Goal: Information Seeking & Learning: Check status

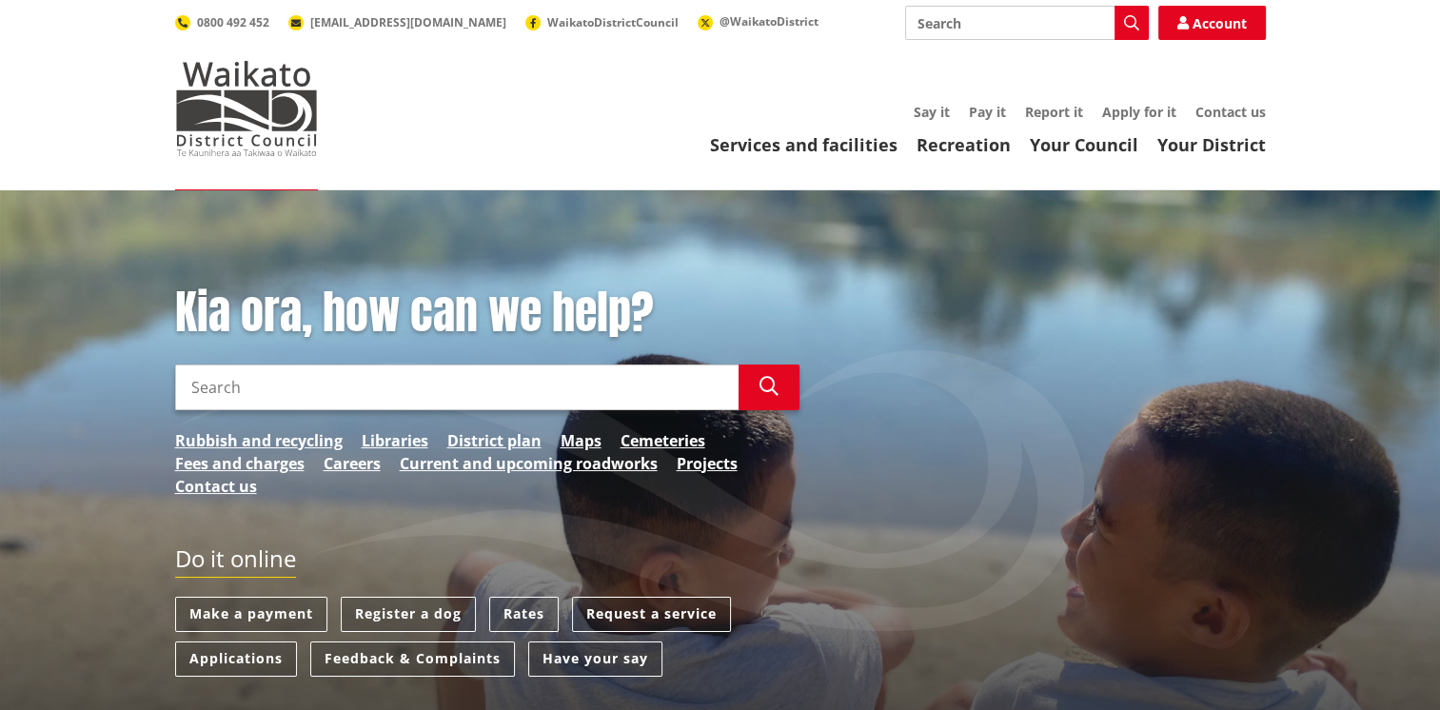
click at [429, 392] on input "Search" at bounding box center [456, 387] width 563 height 46
type input "building consent tracker"
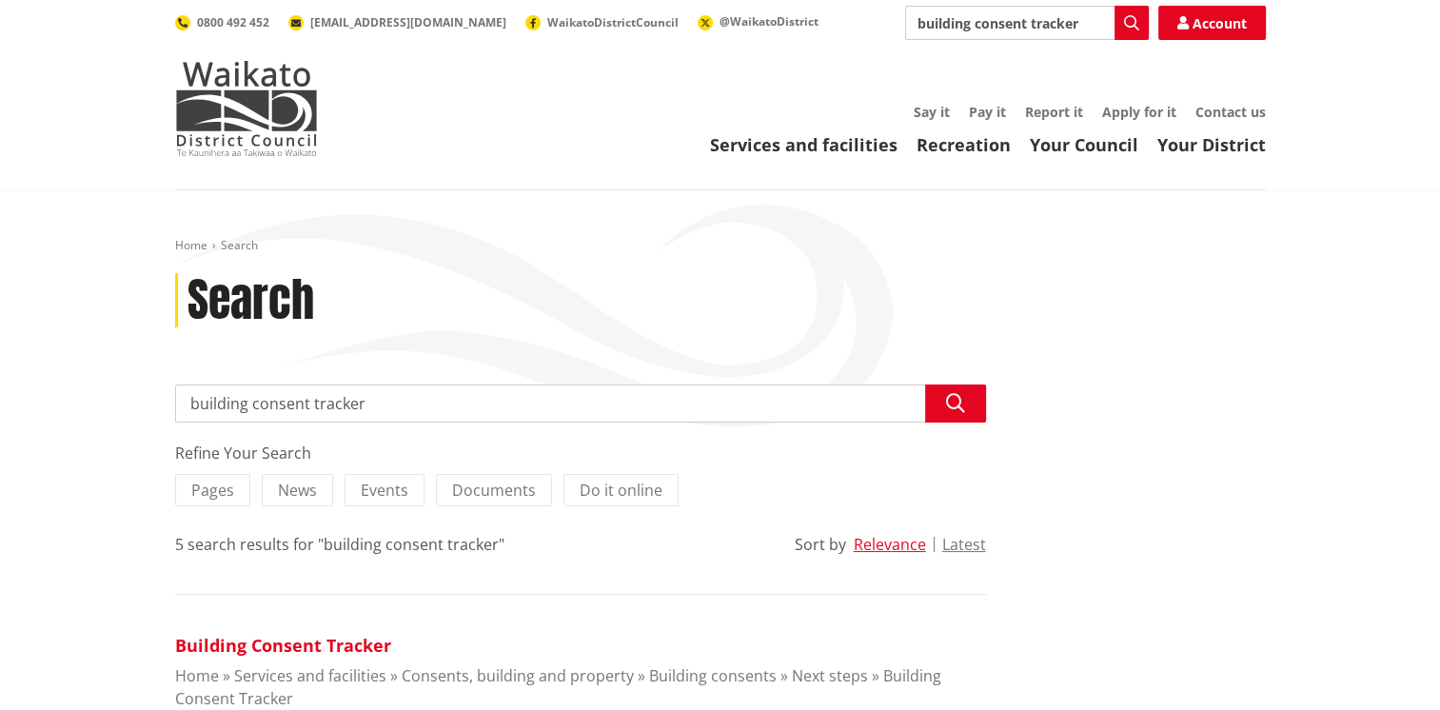
click at [322, 643] on link "Building Consent Tracker" at bounding box center [283, 645] width 216 height 23
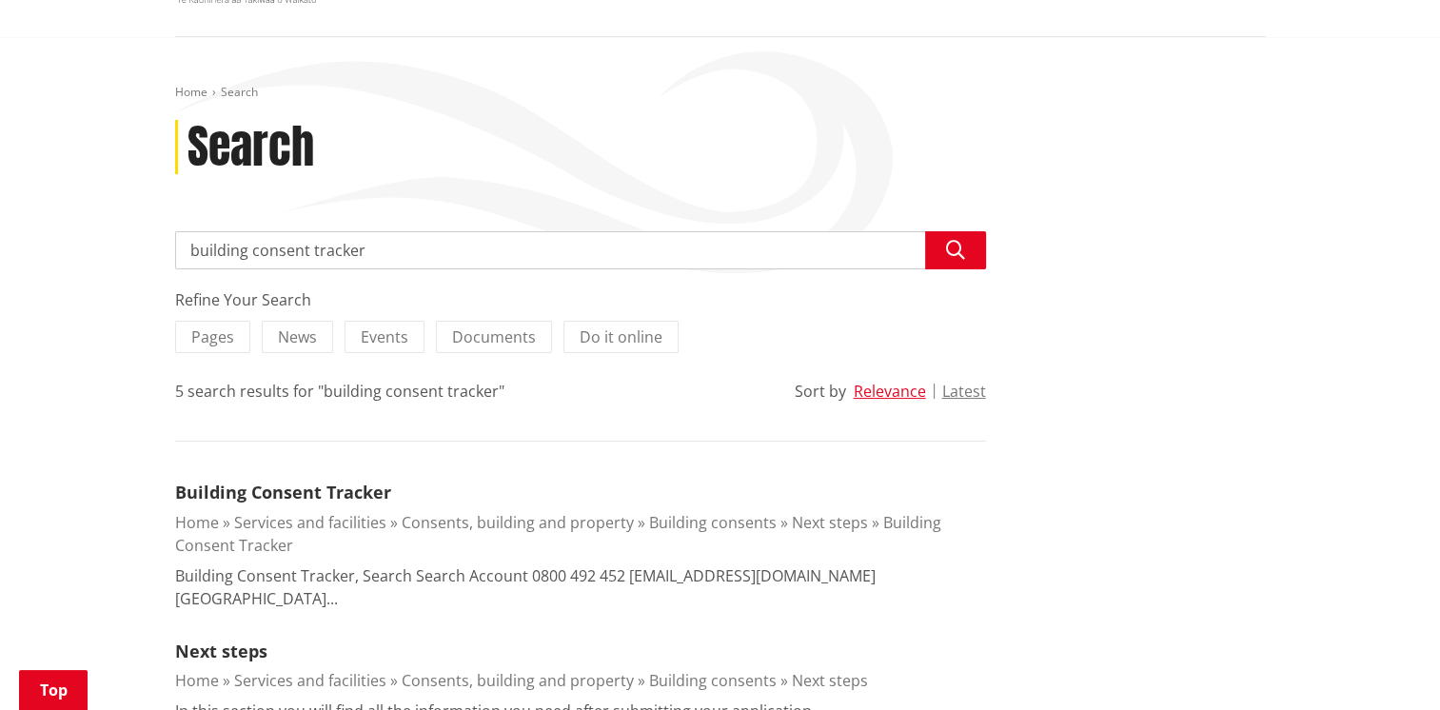
scroll to position [213, 0]
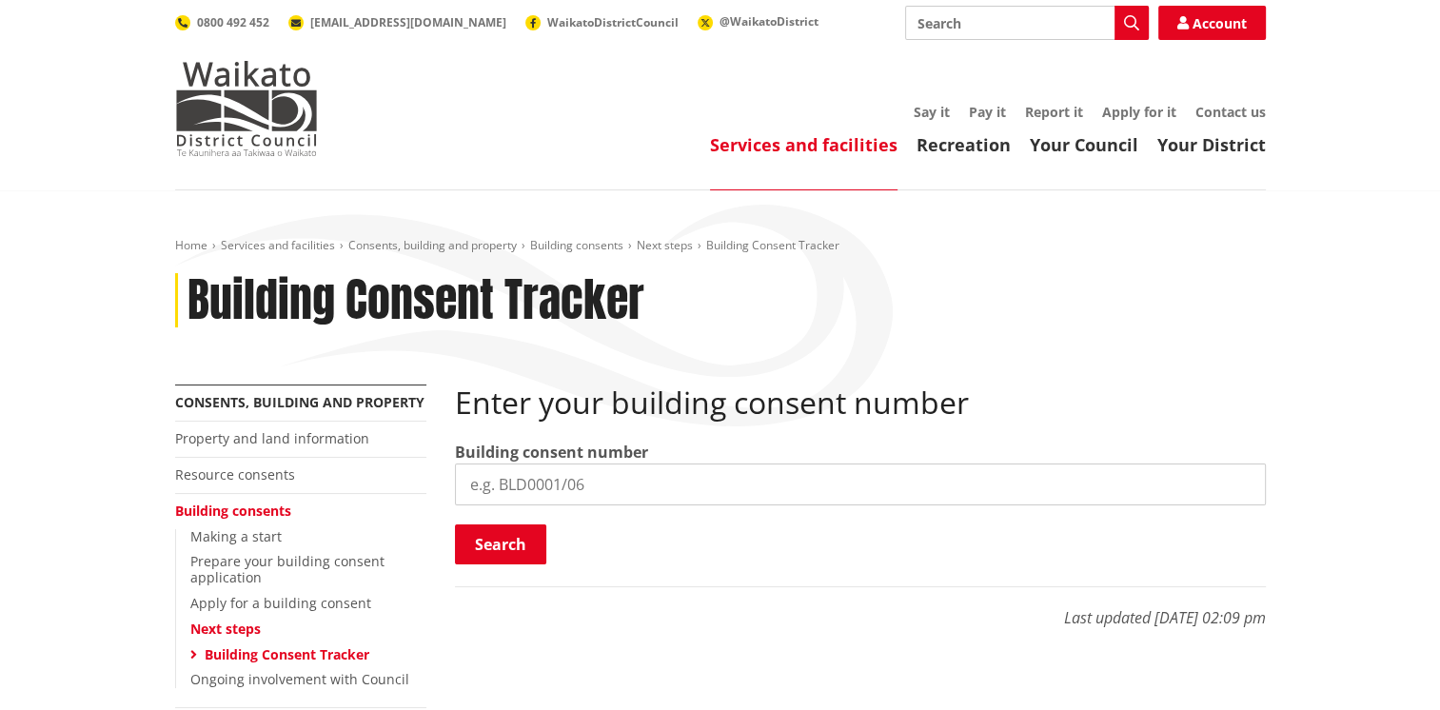
click at [501, 485] on input "search" at bounding box center [860, 484] width 811 height 42
type input "BLD01"
click at [539, 482] on input "search" at bounding box center [860, 484] width 811 height 42
type input "BLD0181/26"
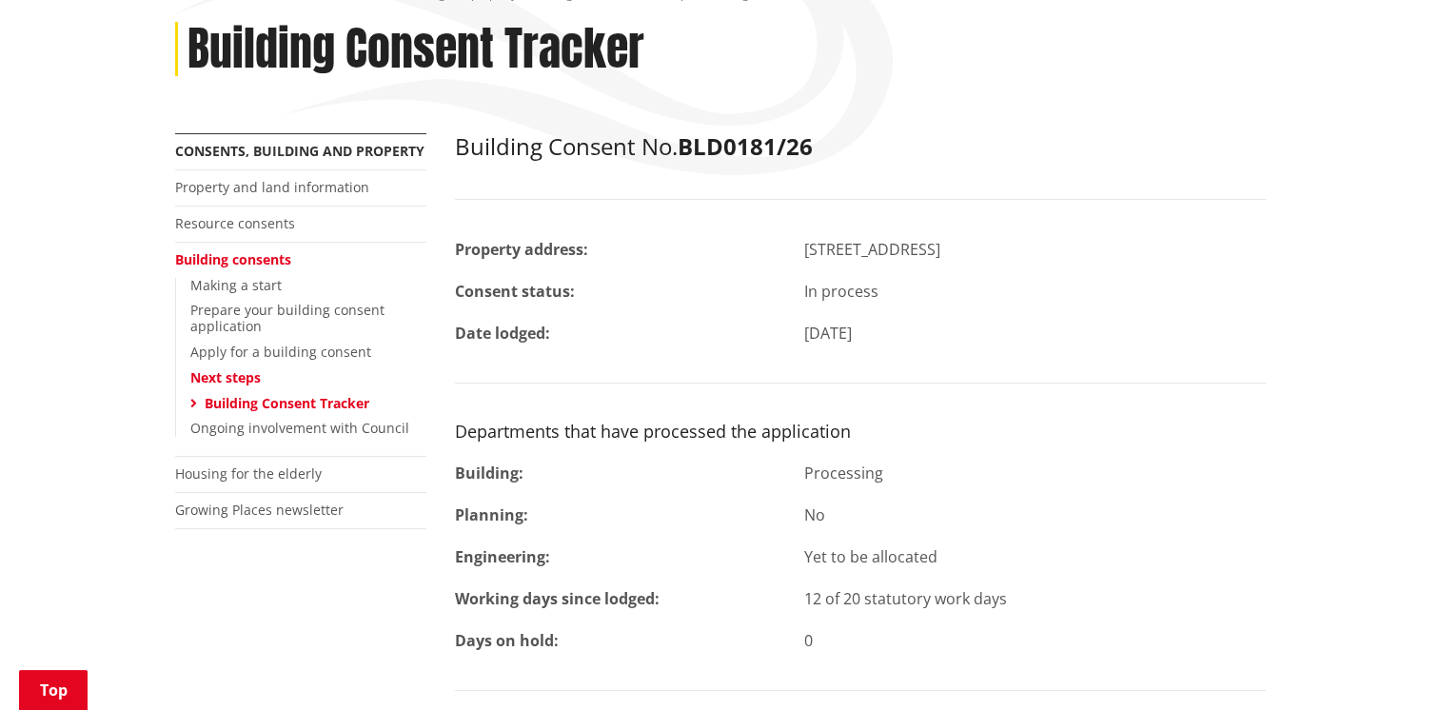
scroll to position [246, 0]
